Goal: Task Accomplishment & Management: Manage account settings

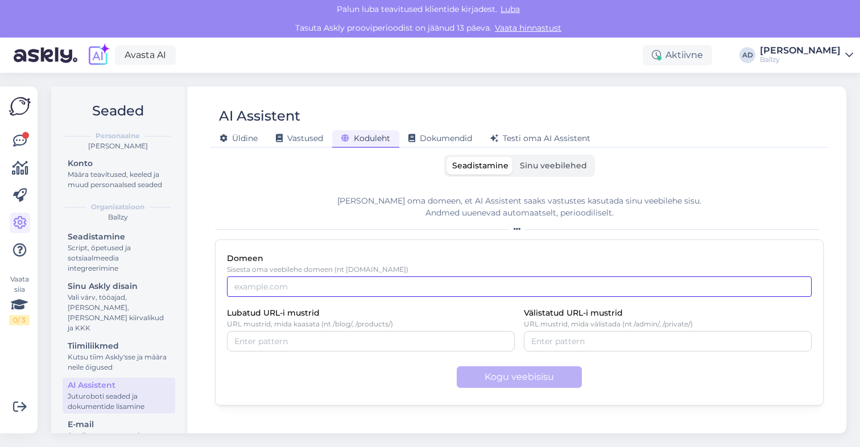
click at [392, 286] on input "Domeen" at bounding box center [519, 286] width 585 height 20
type input "[DOMAIN_NAME][URL]"
click at [363, 313] on div "Lubatud URL-i mustrid URL mustrid, mida kaasata (nt /blog/, /products/)" at bounding box center [371, 329] width 288 height 46
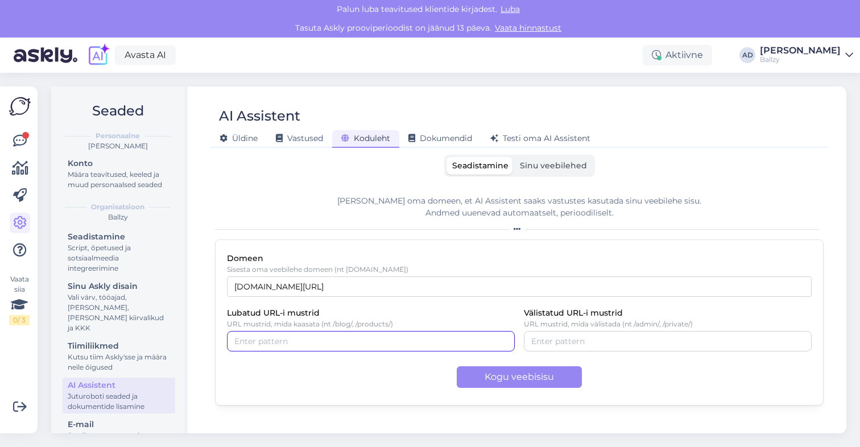
click at [344, 346] on input "Lubatud URL-i mustrid" at bounding box center [370, 341] width 273 height 13
click at [538, 107] on div "AI Assistent" at bounding box center [513, 116] width 606 height 22
